Goal: Find contact information: Find contact information

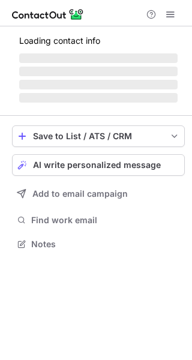
scroll to position [5, 6]
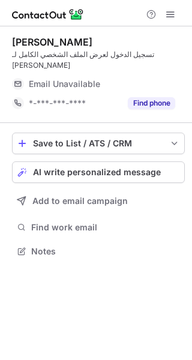
scroll to position [5, 6]
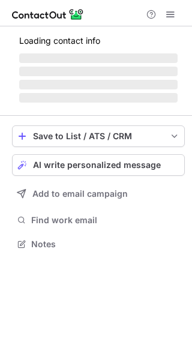
scroll to position [251, 192]
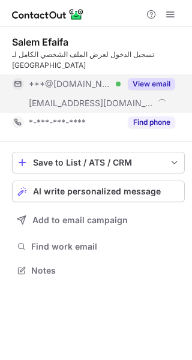
click at [147, 78] on button "View email" at bounding box center [151, 84] width 47 height 12
